Goal: Information Seeking & Learning: Learn about a topic

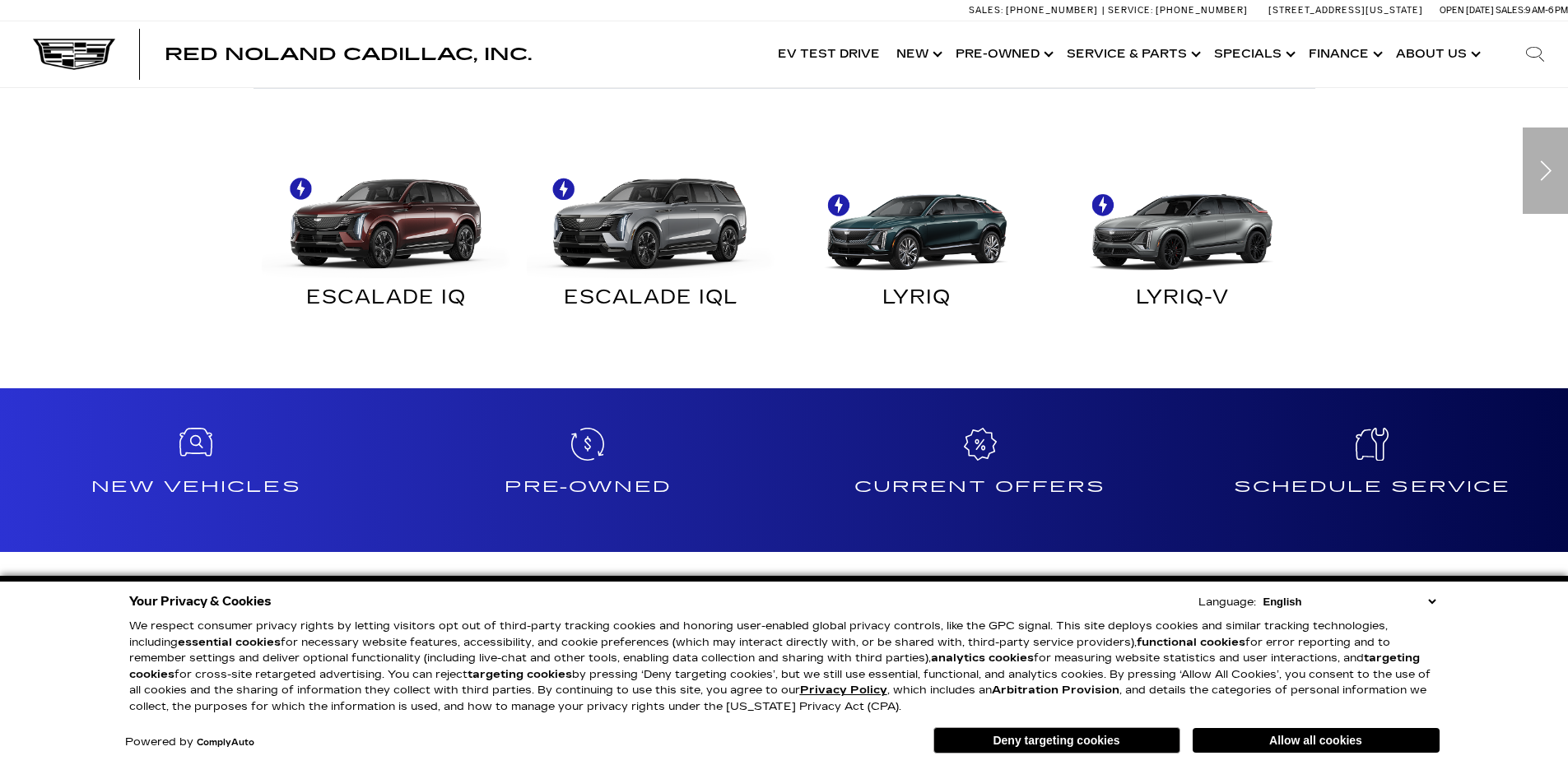
scroll to position [1070, 0]
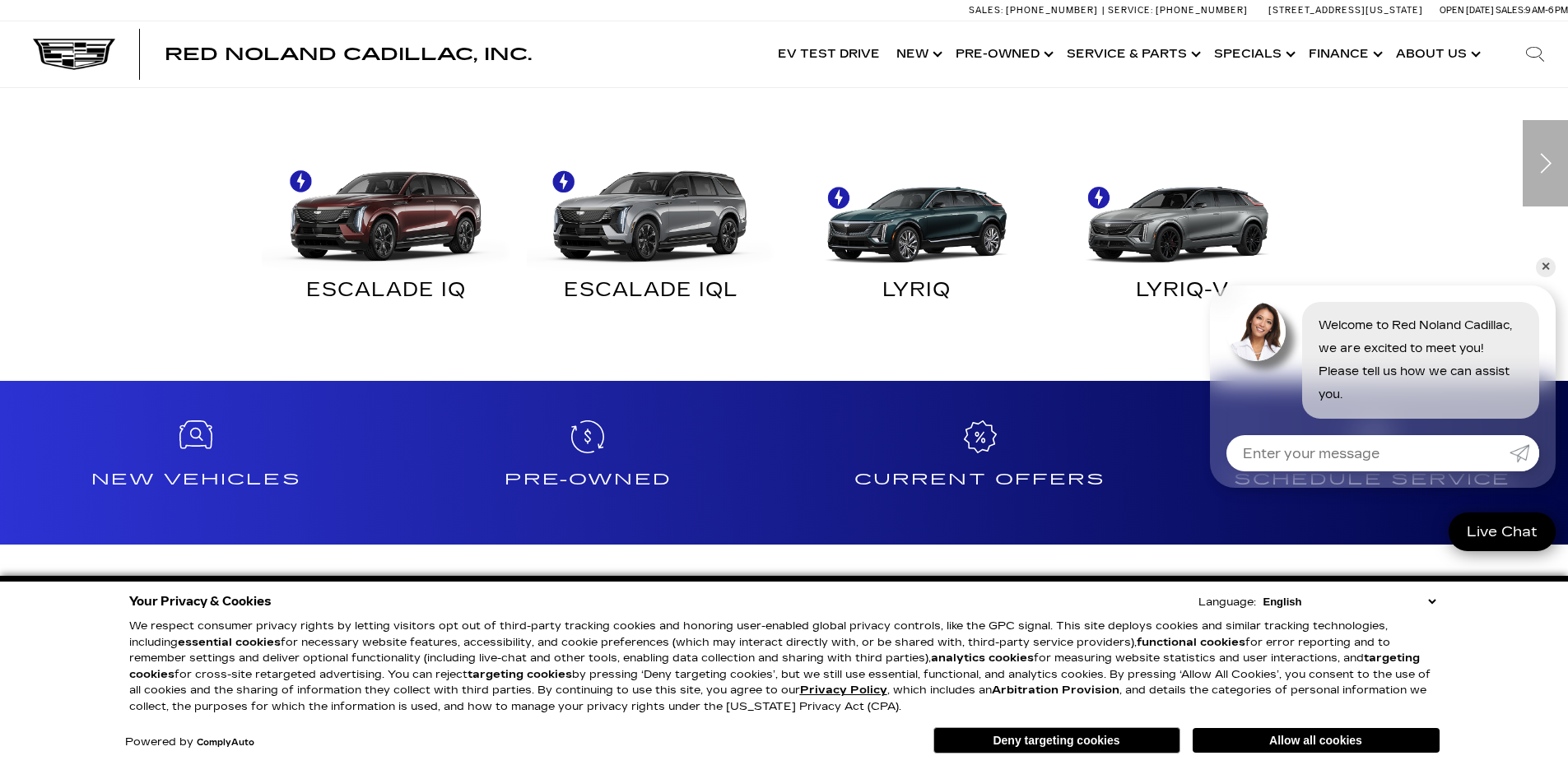
click at [1174, 230] on img at bounding box center [1179, 208] width 249 height 125
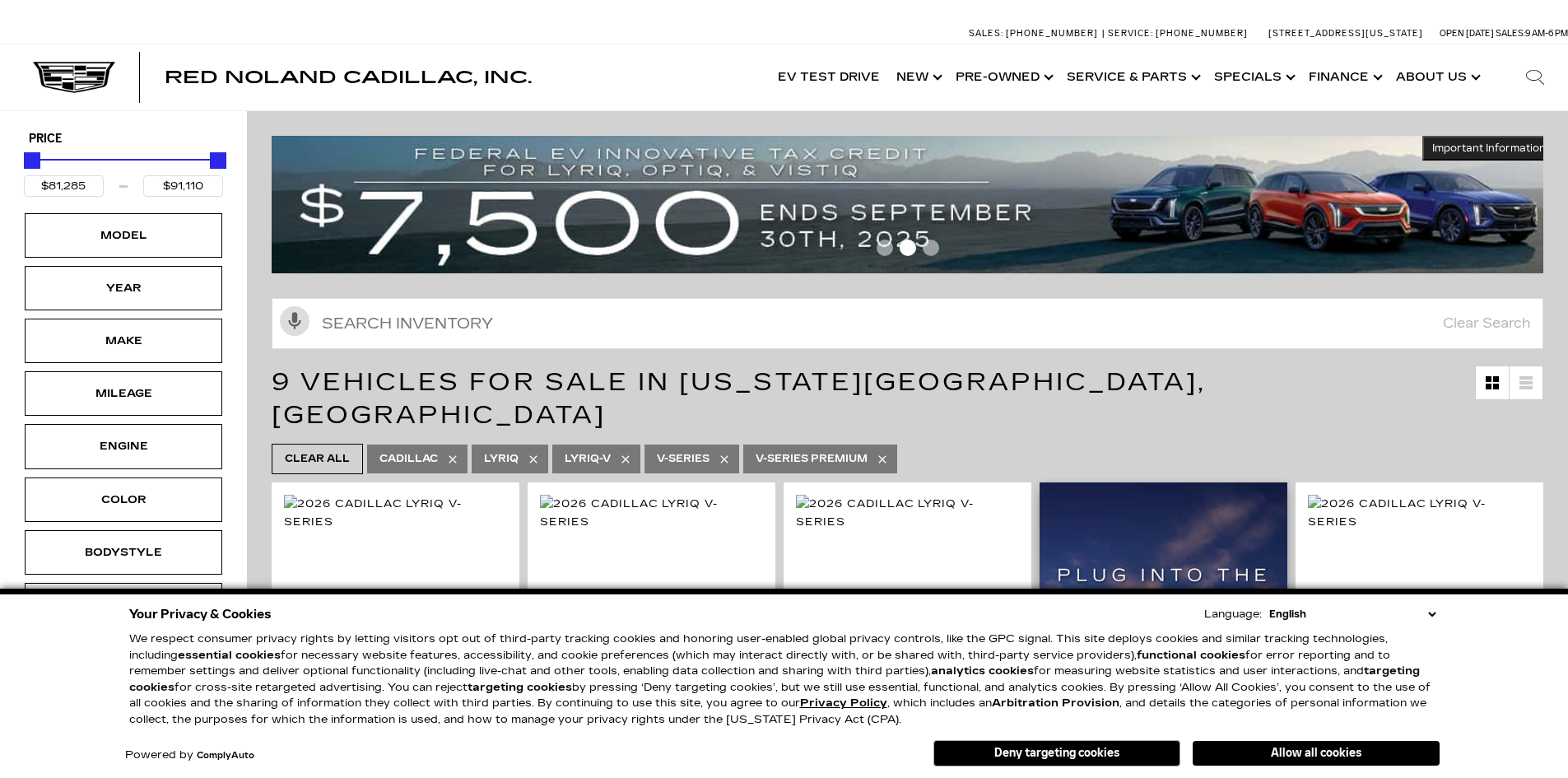
drag, startPoint x: 1083, startPoint y: 757, endPoint x: 1193, endPoint y: 588, distance: 201.6
click at [1083, 757] on button "Deny targeting cookies" at bounding box center [1057, 753] width 247 height 26
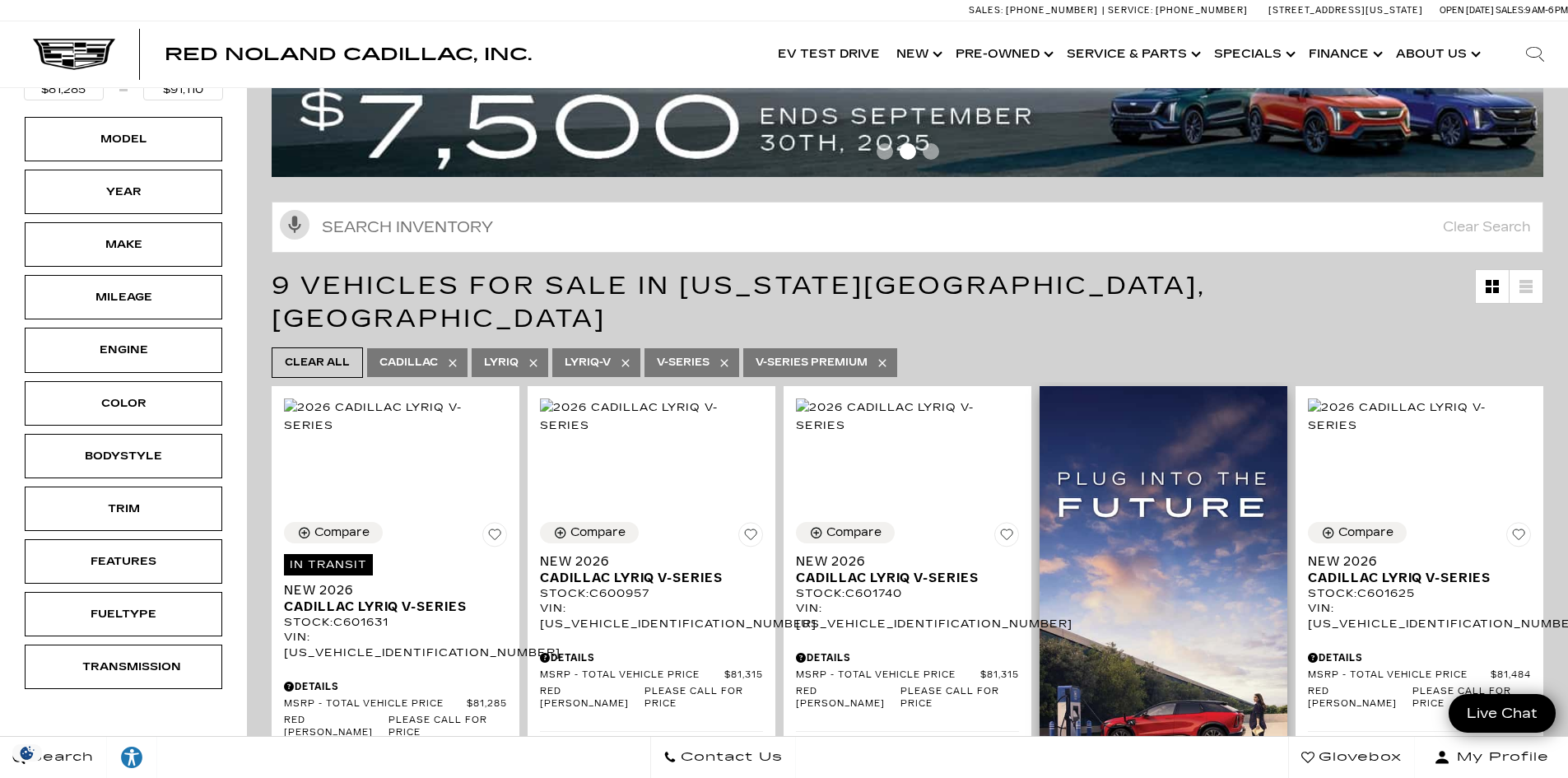
scroll to position [82, 0]
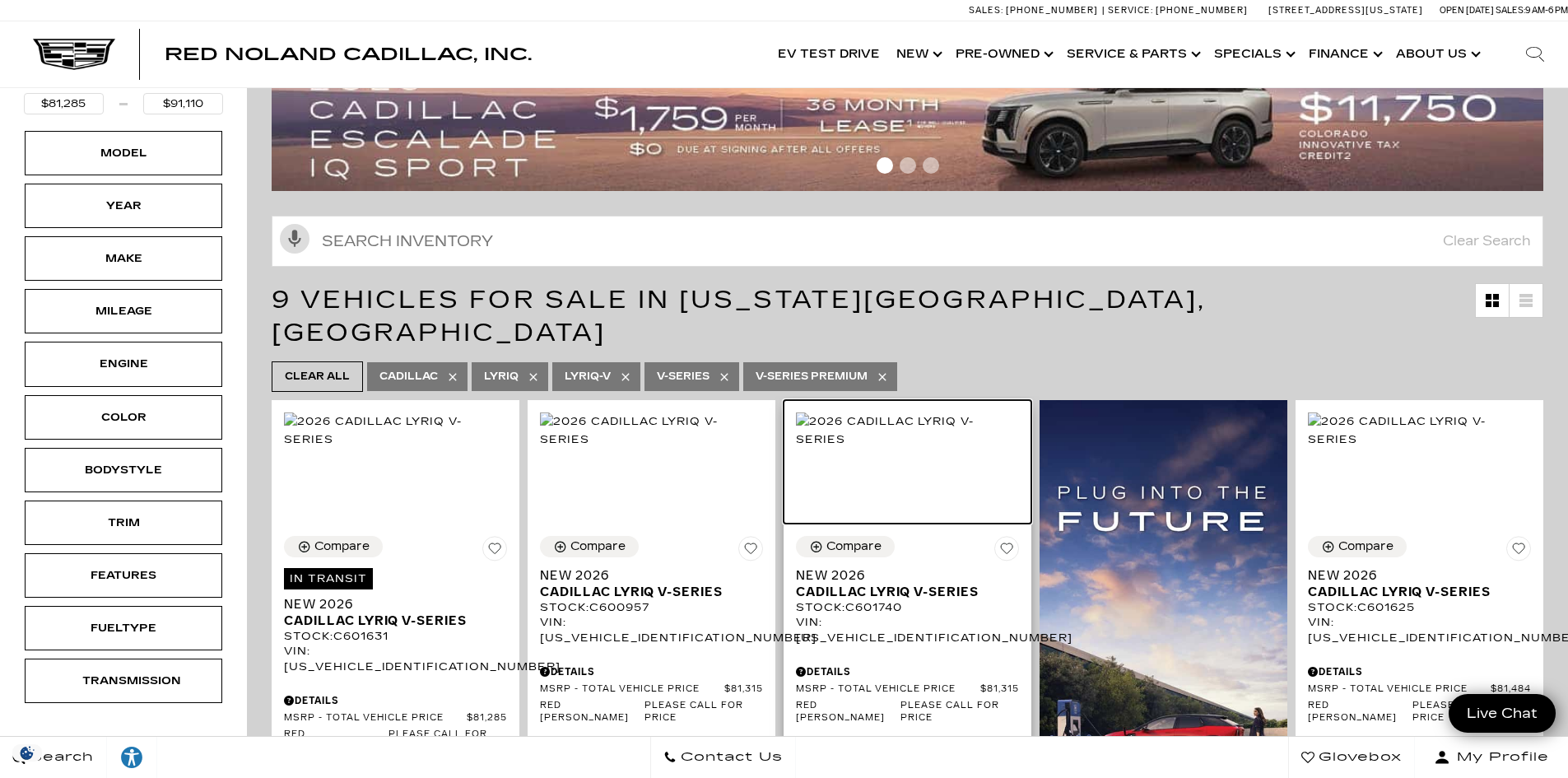
click at [892, 448] on img at bounding box center [907, 430] width 223 height 36
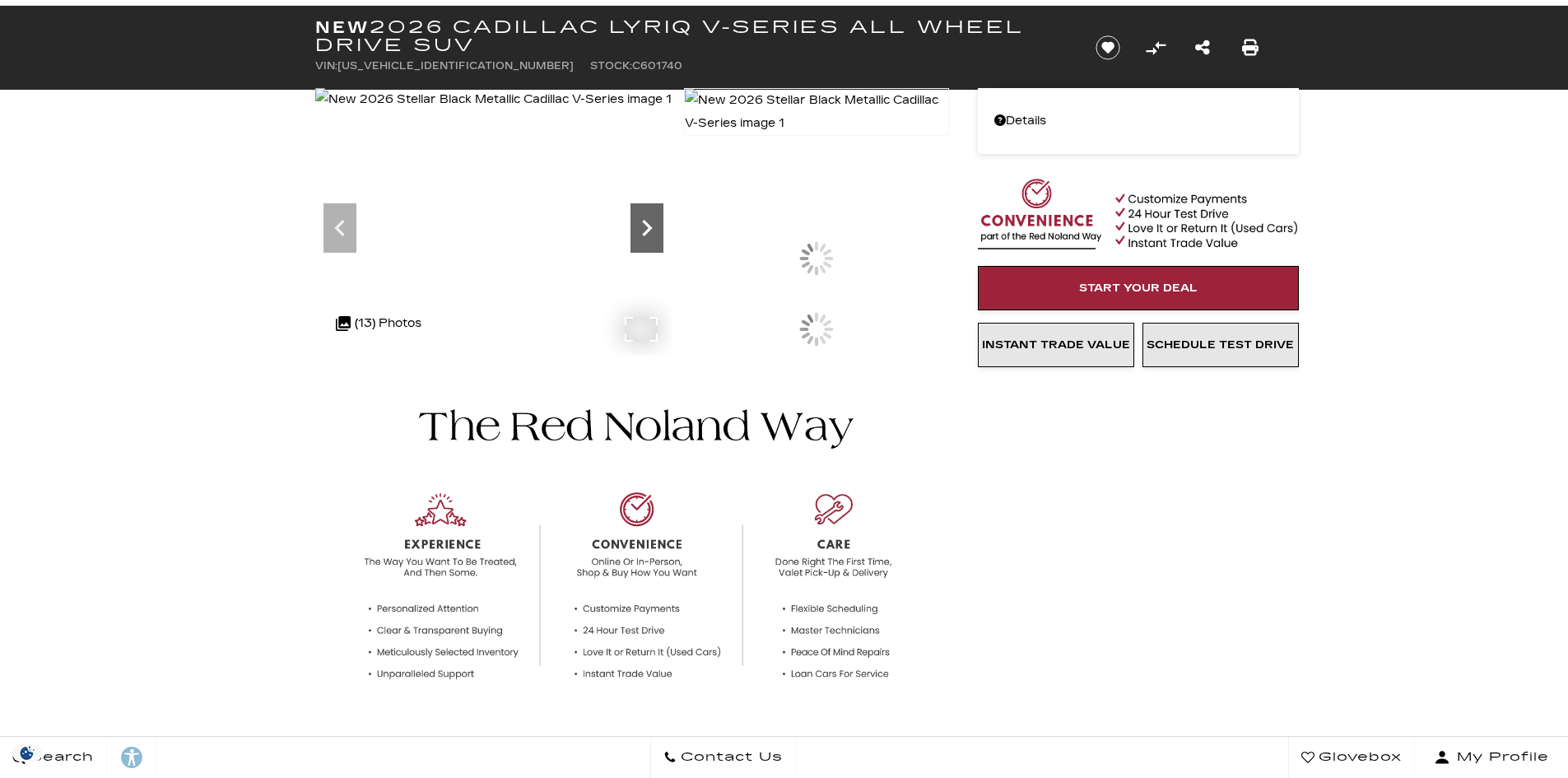
click at [664, 245] on icon at bounding box center [647, 228] width 33 height 33
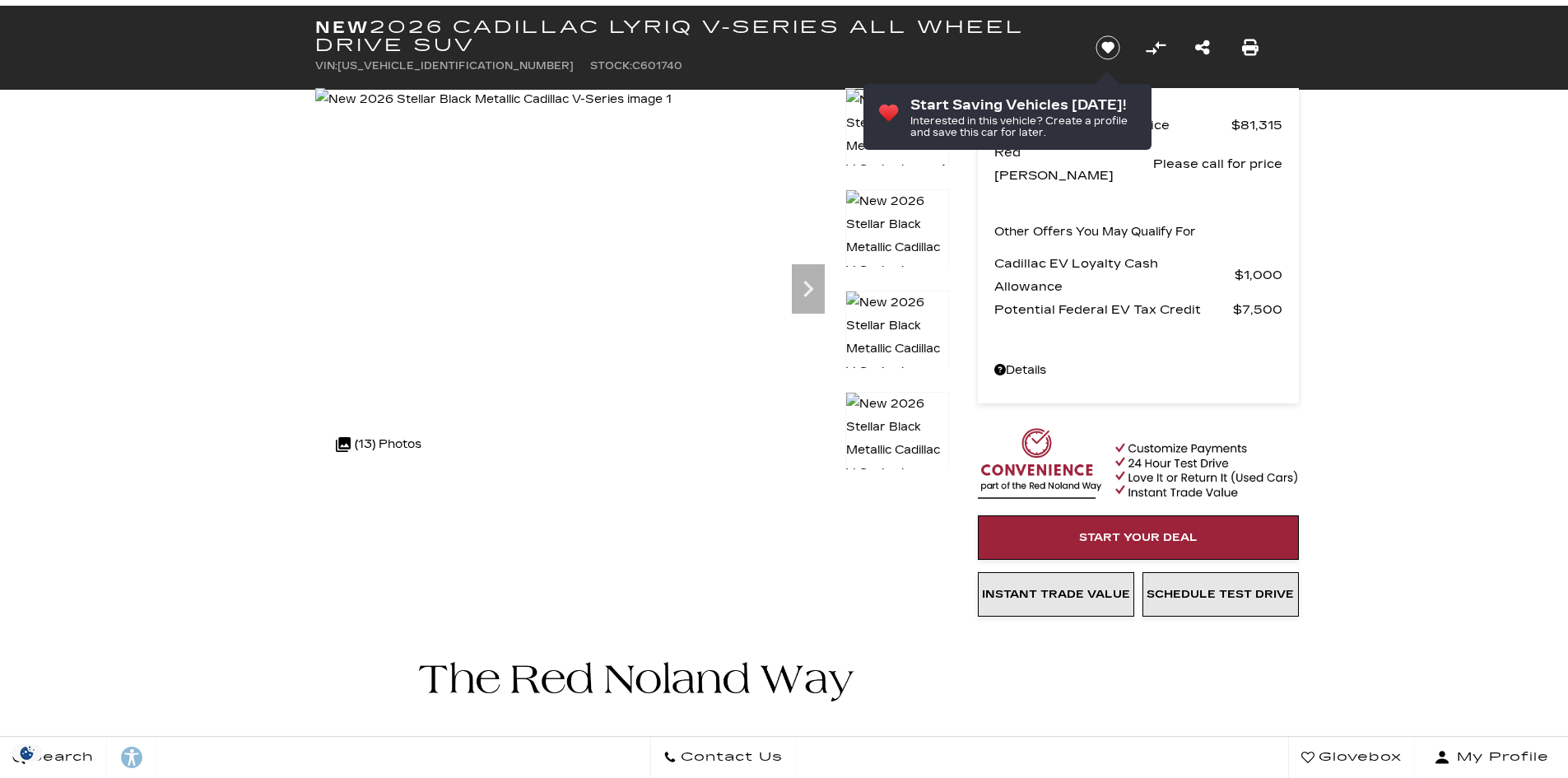
click at [904, 425] on img at bounding box center [897, 450] width 103 height 117
click at [816, 288] on icon "Next" at bounding box center [809, 289] width 33 height 33
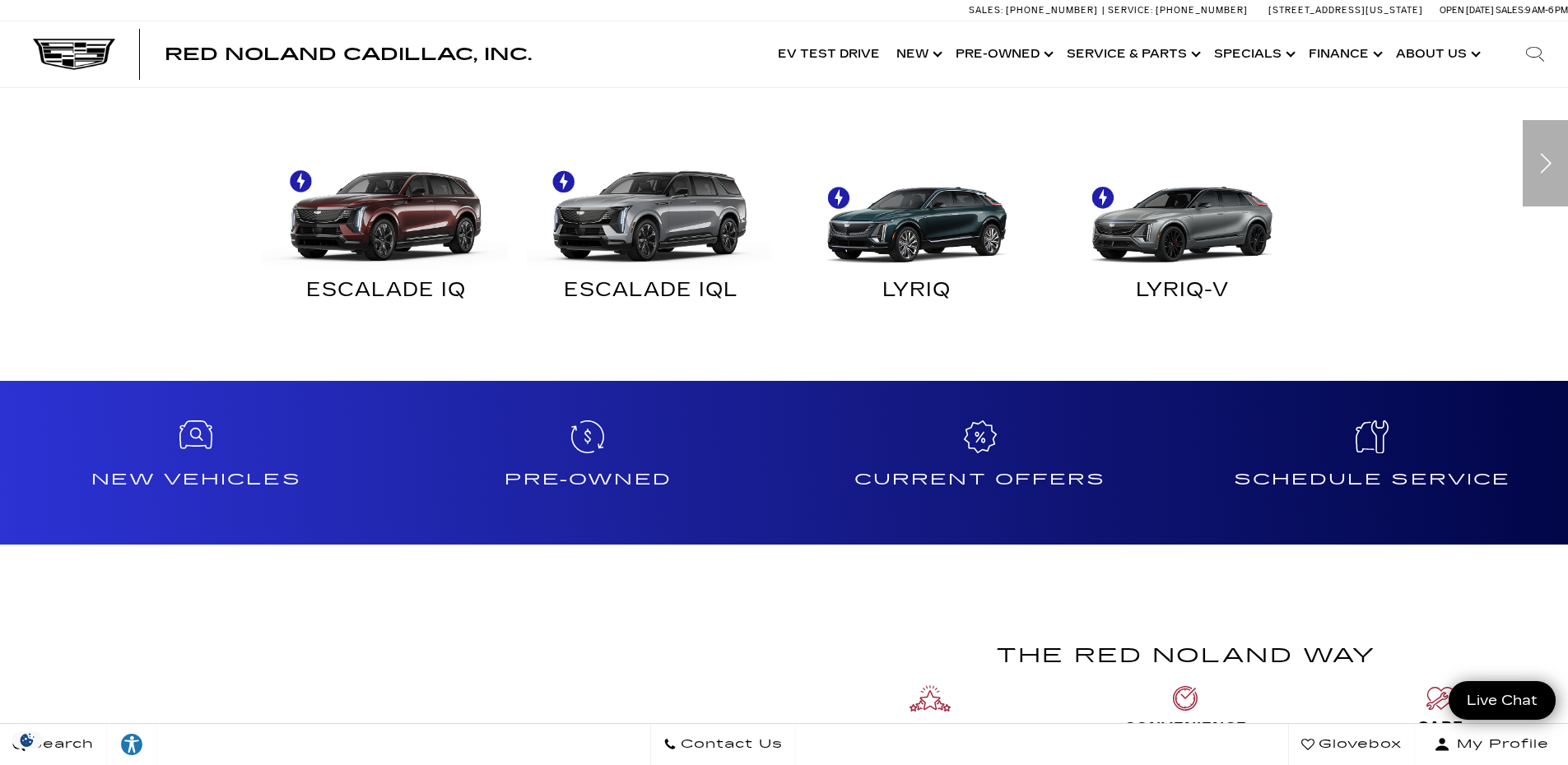
click at [170, 282] on div "Find Your Next Cadillac Electric Sedans Crossovers & SUVs ESCALADE IQ" at bounding box center [784, 141] width 1568 height 401
